Goal: Information Seeking & Learning: Learn about a topic

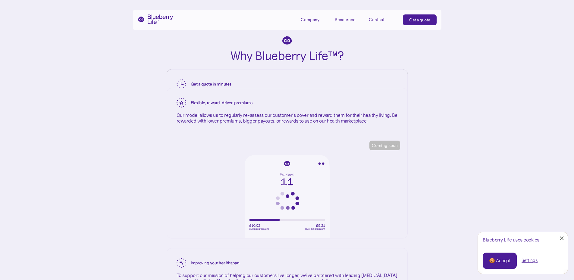
scroll to position [963, 0]
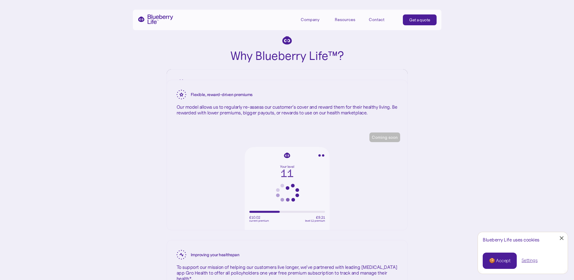
click at [216, 116] on p "Our model allows us to regularly re-assess our customer’s cover and reward them…" at bounding box center [286, 109] width 221 height 11
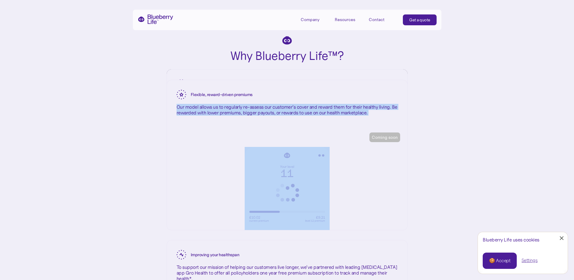
click at [216, 116] on p "Our model allows us to regularly re-assess our customer’s cover and reward them…" at bounding box center [286, 109] width 221 height 11
click at [217, 125] on div "Flexible, reward-driven premiums Our model allows us to regularly re-assess our…" at bounding box center [287, 102] width 240 height 45
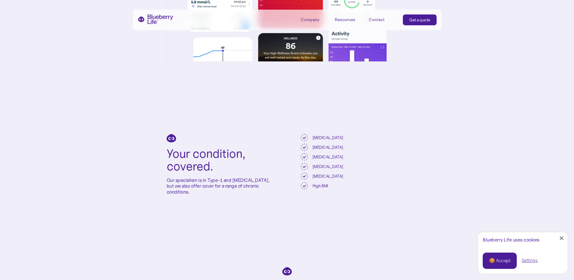
scroll to position [1295, 0]
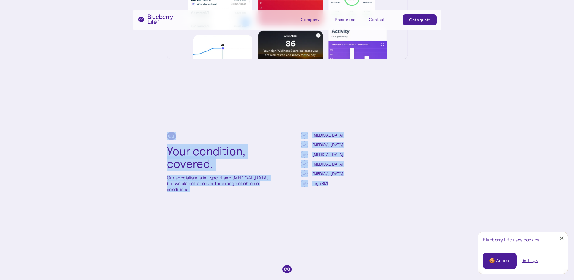
drag, startPoint x: 161, startPoint y: 132, endPoint x: 406, endPoint y: 223, distance: 261.3
click at [406, 223] on div "Your condition, covered. Our specialism is in Type-1 and [MEDICAL_DATA], but we…" at bounding box center [287, 161] width 574 height 133
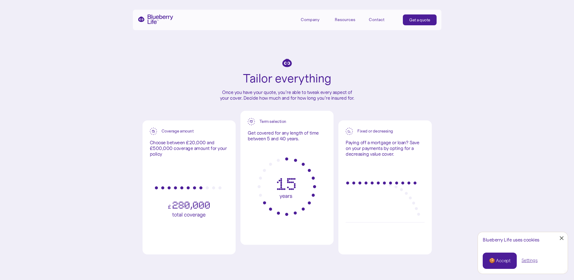
scroll to position [1505, 0]
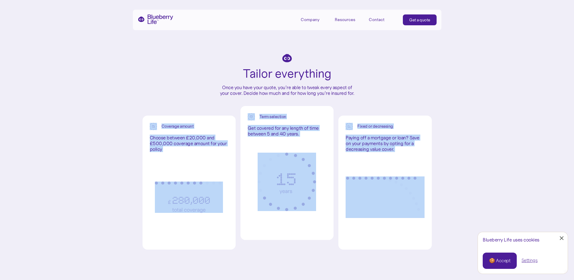
drag, startPoint x: 104, startPoint y: 118, endPoint x: 453, endPoint y: 170, distance: 352.7
click at [445, 169] on div "Tailor everything Once you have your quote, you’re able to tweak every aspect o…" at bounding box center [287, 147] width 574 height 258
click at [452, 170] on div "Tailor everything Once you have your quote, you’re able to tweak every aspect o…" at bounding box center [287, 147] width 574 height 258
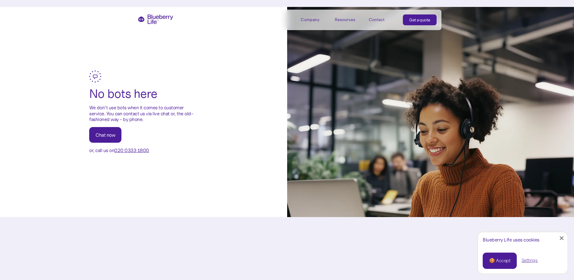
scroll to position [1837, 0]
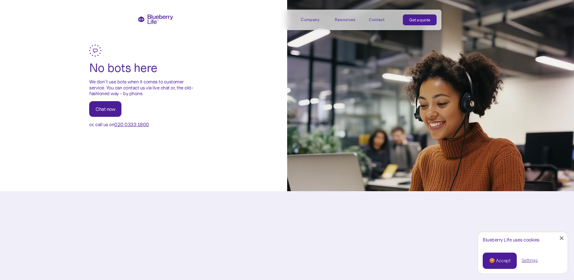
click at [206, 127] on div "No bots here We don’t use bots when it comes to customer service. You can conta…" at bounding box center [143, 86] width 287 height 83
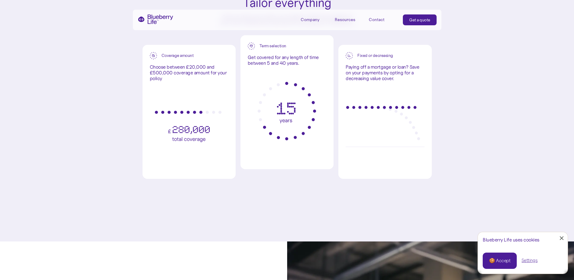
scroll to position [1566, 0]
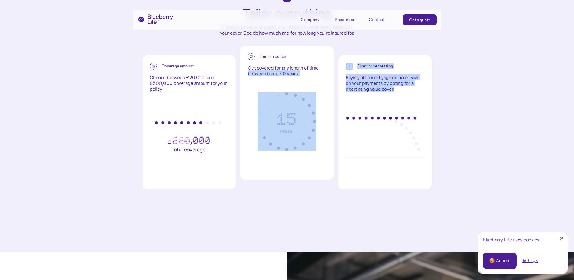
drag, startPoint x: 405, startPoint y: 100, endPoint x: 333, endPoint y: 77, distance: 75.6
click at [333, 77] on div "Coverage amount Choose between £20,000 and £500,000 coverage amount for your po…" at bounding box center [286, 113] width 289 height 134
click at [333, 76] on div "Term selection Get covered for any length of time between 5 and 40 years." at bounding box center [286, 113] width 93 height 134
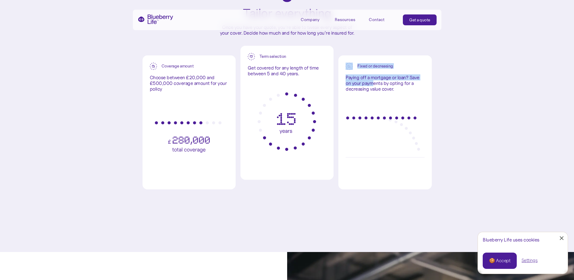
drag, startPoint x: 339, startPoint y: 73, endPoint x: 387, endPoint y: 95, distance: 53.6
click at [387, 95] on div "Fixed or decreasing Paying off a mortgage or loan? Save on your payments by opt…" at bounding box center [384, 122] width 93 height 134
click at [388, 92] on p "Paying off a mortgage or loan? Save on your payments by opting for a decreasing…" at bounding box center [384, 83] width 79 height 17
click at [389, 92] on p "Paying off a mortgage or loan? Save on your payments by opting for a decreasing…" at bounding box center [384, 83] width 79 height 17
click at [390, 92] on p "Paying off a mortgage or loan? Save on your payments by opting for a decreasing…" at bounding box center [384, 83] width 79 height 17
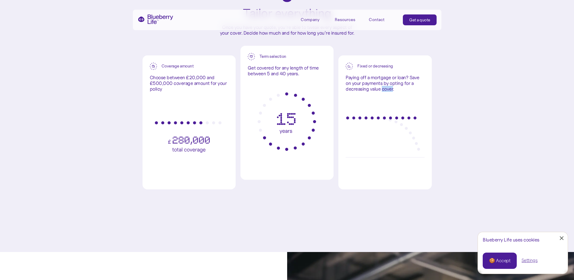
click at [392, 92] on p "Paying off a mortgage or loan? Save on your payments by opting for a decreasing…" at bounding box center [384, 83] width 79 height 17
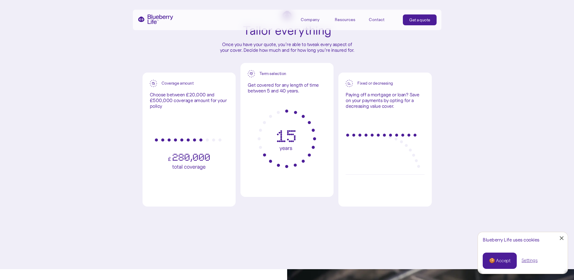
scroll to position [1536, 0]
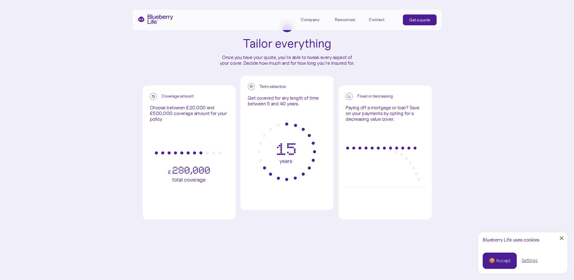
click at [195, 122] on p "Choose between £20,000 and £500,000 coverage amount for your policy" at bounding box center [189, 113] width 79 height 17
drag, startPoint x: 195, startPoint y: 127, endPoint x: 161, endPoint y: 106, distance: 40.4
click at [161, 106] on div "Coverage amount Choose between £20,000 and £500,000 coverage amount for your po…" at bounding box center [189, 108] width 79 height 30
click at [161, 100] on div "Coverage amount" at bounding box center [189, 96] width 79 height 7
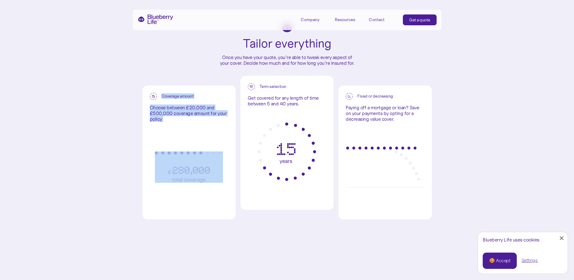
drag, startPoint x: 161, startPoint y: 106, endPoint x: 176, endPoint y: 130, distance: 28.4
click at [176, 122] on div "Coverage amount Choose between £20,000 and £500,000 coverage amount for your po…" at bounding box center [189, 108] width 79 height 30
click at [176, 122] on p "Choose between £20,000 and £500,000 coverage amount for your policy" at bounding box center [189, 113] width 79 height 17
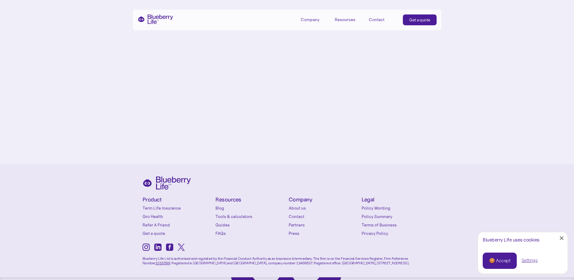
scroll to position [2835, 0]
